Goal: Information Seeking & Learning: Learn about a topic

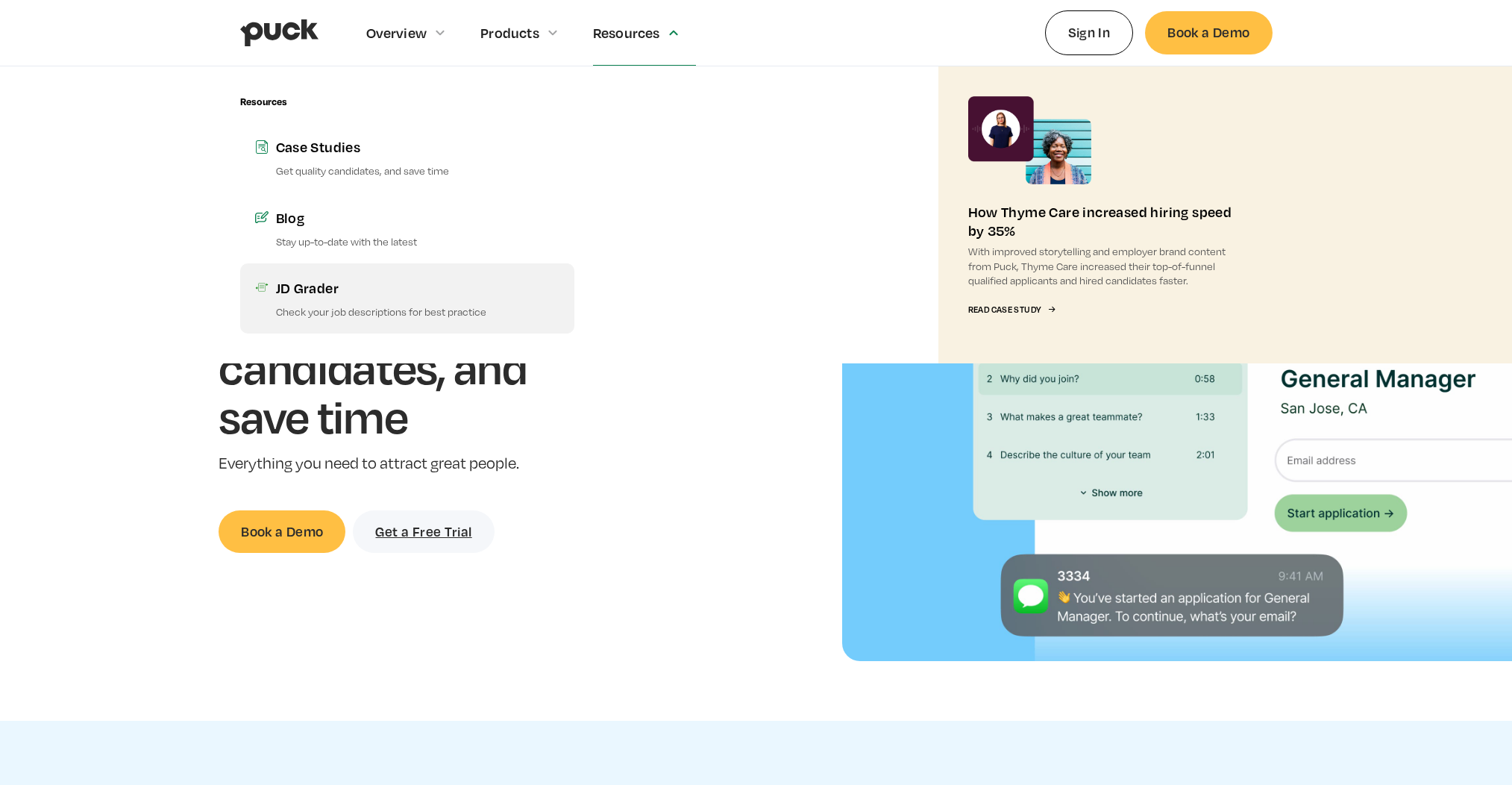
click at [346, 308] on p "Check your job descriptions for best practice" at bounding box center [417, 311] width 283 height 14
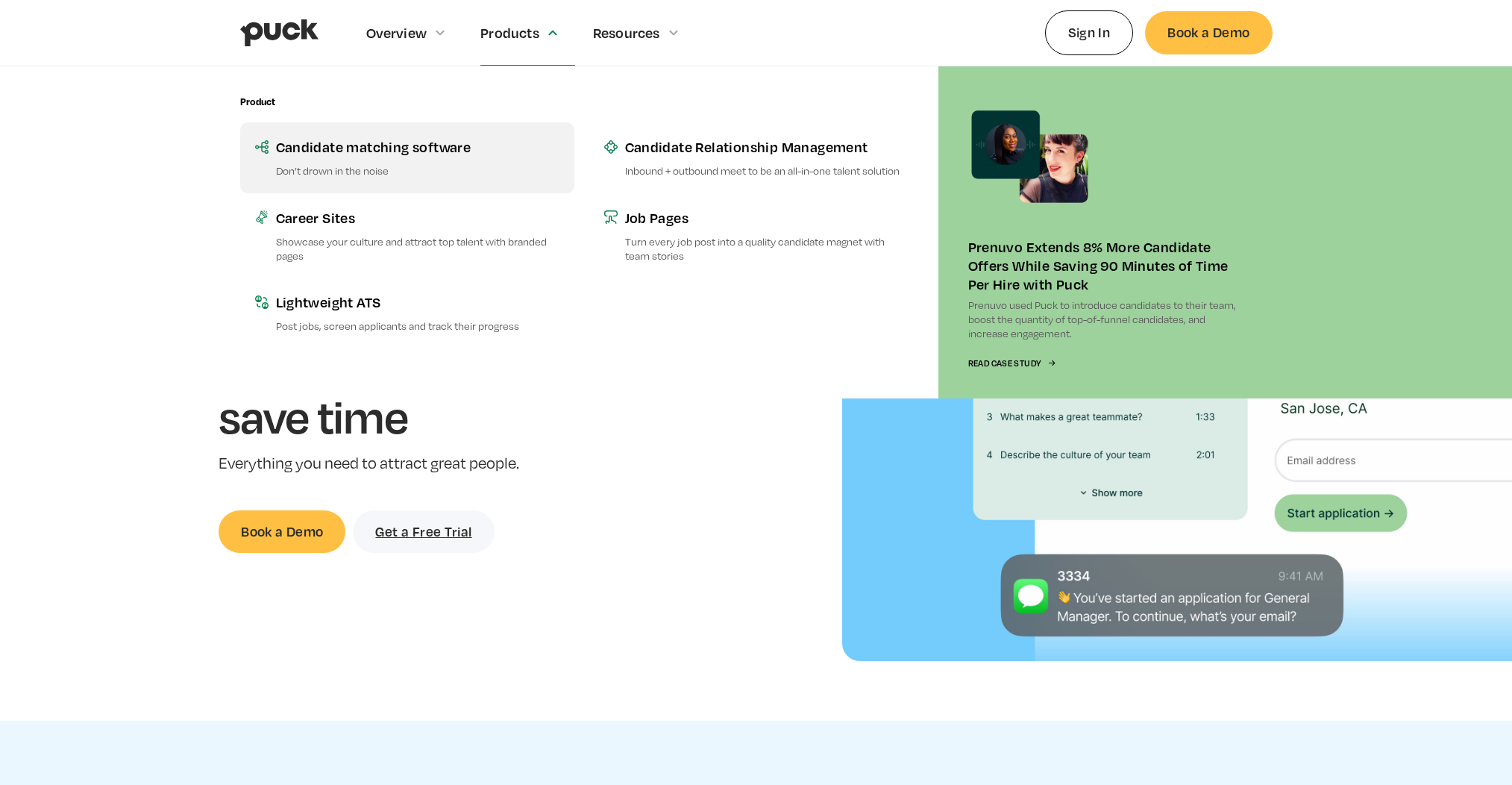
click at [449, 173] on p "Don’t drown in the noise" at bounding box center [417, 170] width 283 height 14
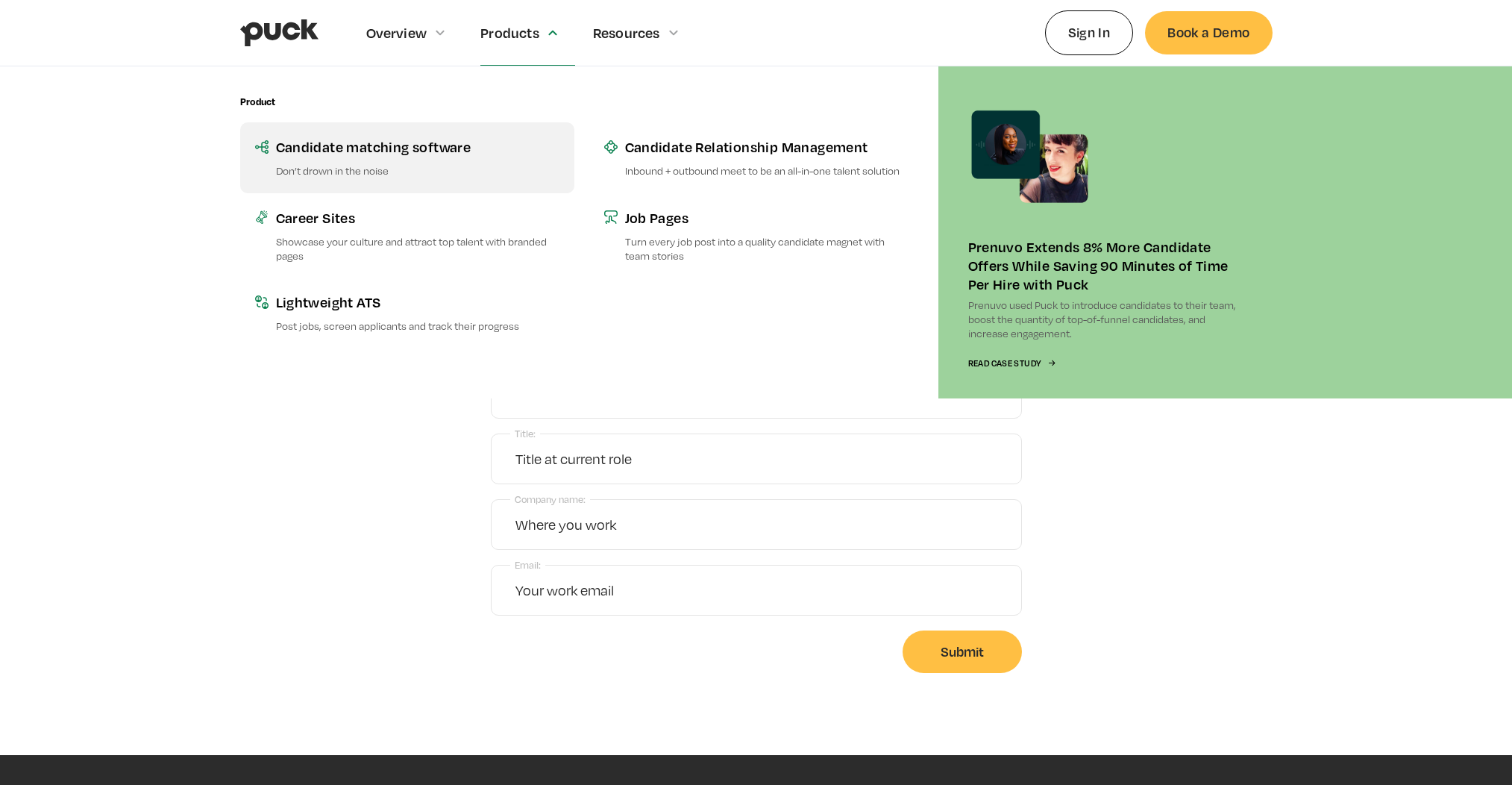
click at [479, 165] on p "Don’t drown in the noise" at bounding box center [417, 170] width 283 height 14
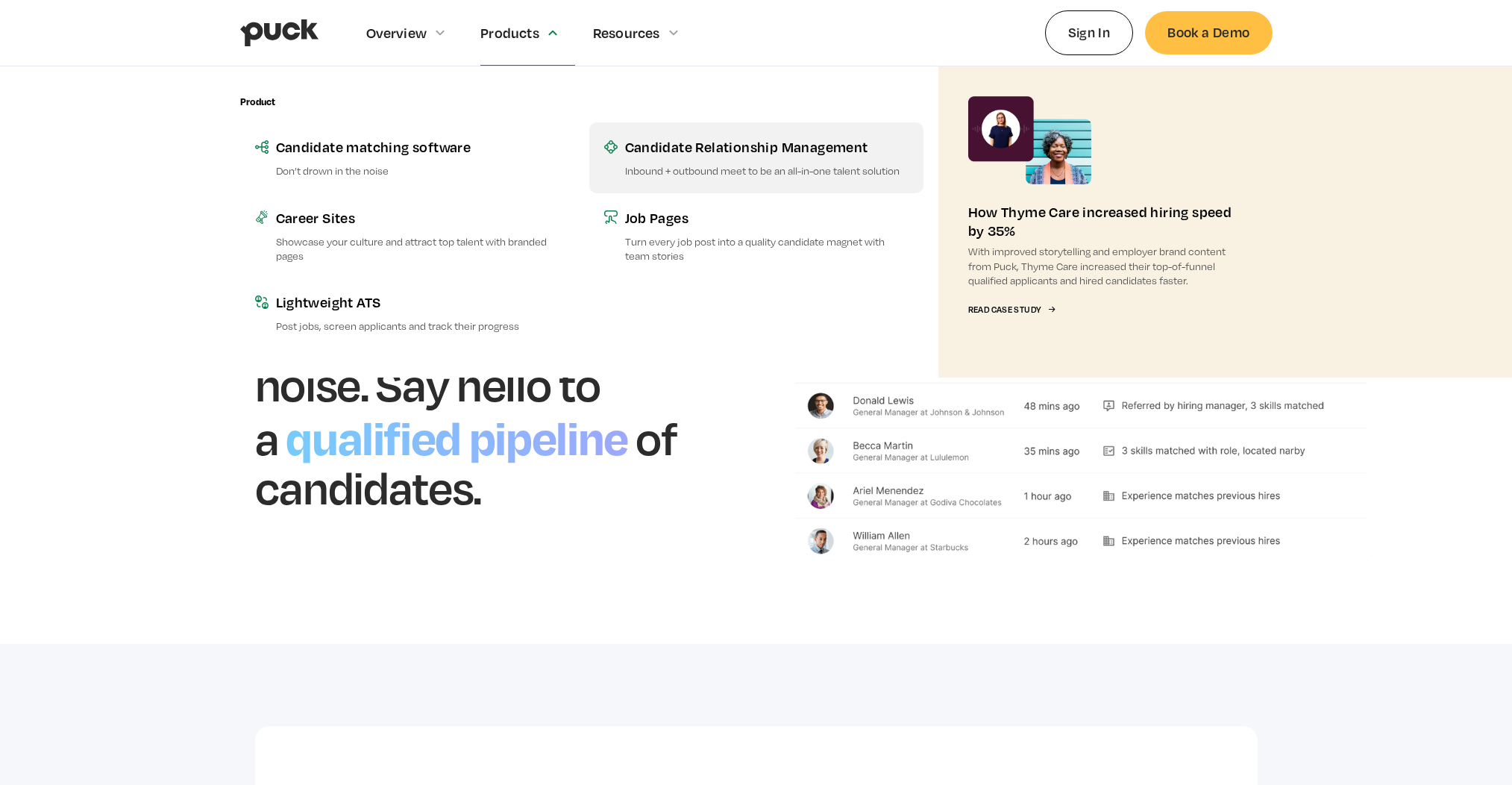
click at [634, 157] on link "Candidate Relationship Management Inbound + outbound meet to be an all-in-one t…" at bounding box center [756, 157] width 334 height 70
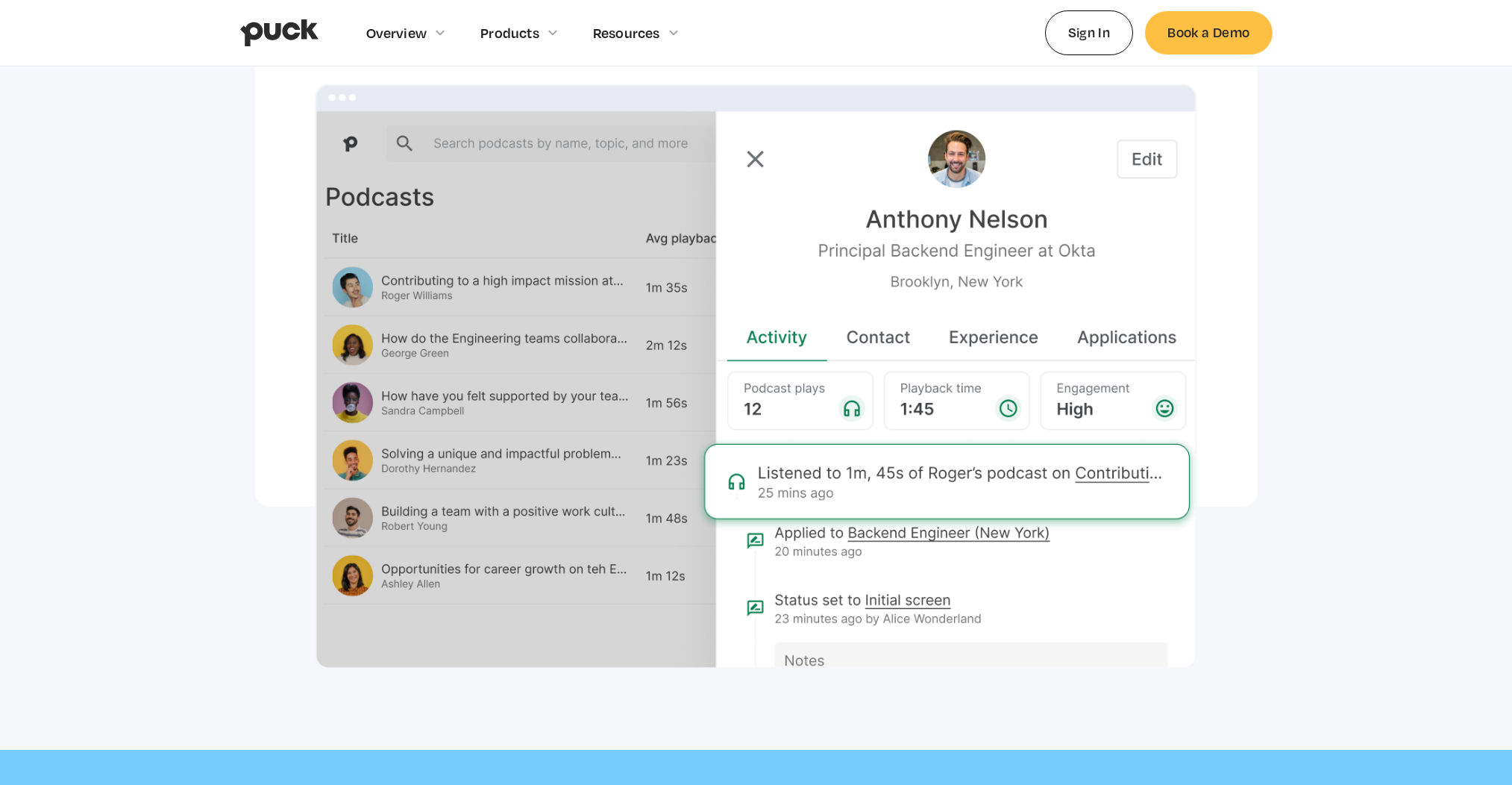
scroll to position [3982, 0]
